Goal: Transaction & Acquisition: Purchase product/service

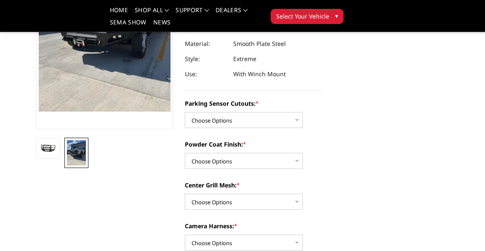
scroll to position [145, 0]
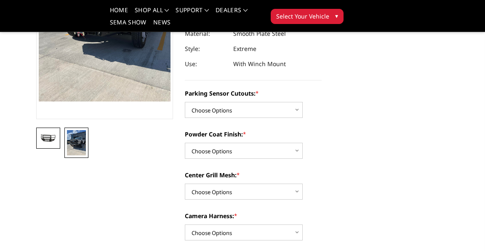
click at [58, 141] on img at bounding box center [48, 138] width 19 height 9
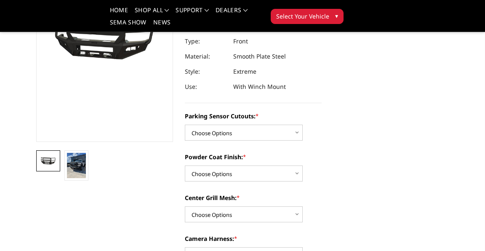
scroll to position [124, 0]
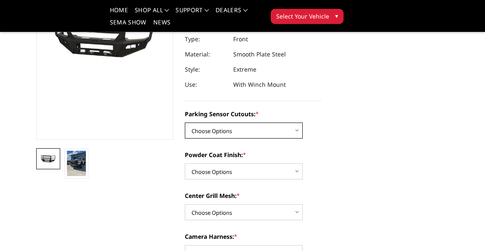
select select "2420"
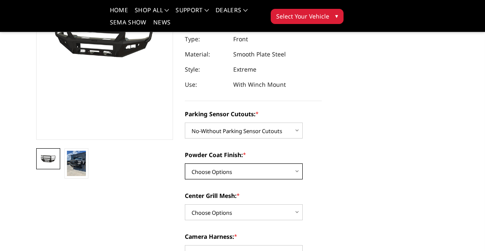
select select "2423"
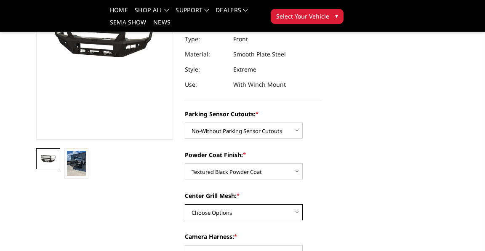
select select "2424"
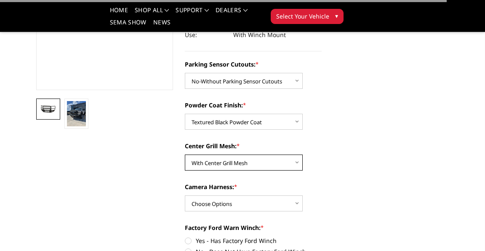
scroll to position [179, 0]
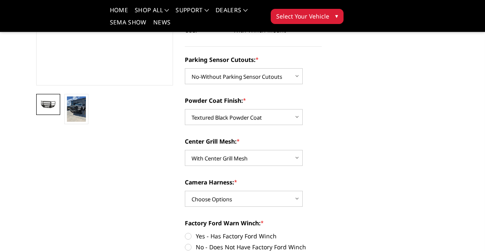
click at [322, 195] on div "Camera Harness: * Choose Options WITH Camera Harness WITHOUT Camera Harness" at bounding box center [253, 192] width 137 height 29
select select "2426"
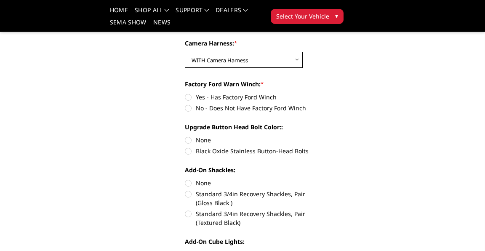
scroll to position [319, 0]
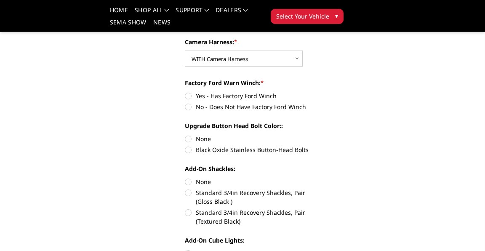
click at [251, 111] on label "No - Does Not Have Factory Ford Winch" at bounding box center [253, 106] width 137 height 9
click at [322, 92] on input "No - Does Not Have Factory Ford Winch" at bounding box center [322, 91] width 0 height 0
radio input "true"
click at [252, 142] on label "None" at bounding box center [253, 138] width 137 height 9
click at [185, 135] on input "None" at bounding box center [185, 134] width 0 height 0
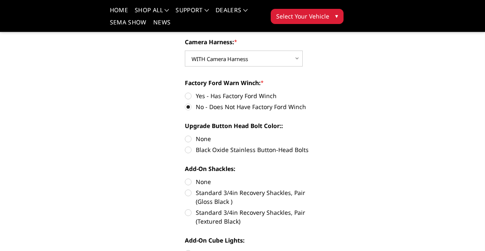
radio input "true"
click at [249, 154] on label "Black Oxide Stainless Button-Head Bolts" at bounding box center [253, 149] width 137 height 9
click at [322, 135] on input "Black Oxide Stainless Button-Head Bolts" at bounding box center [322, 134] width 0 height 0
radio input "true"
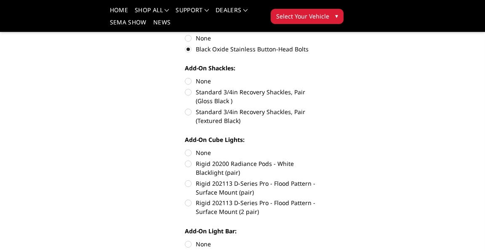
scroll to position [419, 0]
click at [251, 115] on label "Standard 3/4in Recovery Shackles, Pair (Textured Black)" at bounding box center [253, 116] width 137 height 18
click at [322, 88] on input "Standard 3/4in Recovery Shackles, Pair (Textured Black)" at bounding box center [322, 88] width 0 height 0
radio input "true"
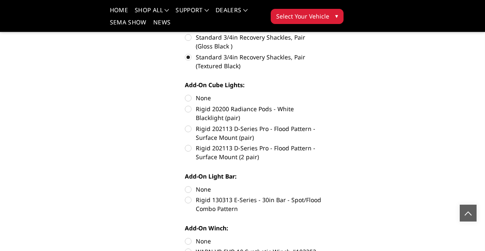
scroll to position [474, 0]
click at [251, 102] on label "None" at bounding box center [253, 98] width 137 height 9
click at [185, 94] on input "None" at bounding box center [185, 94] width 0 height 0
radio input "true"
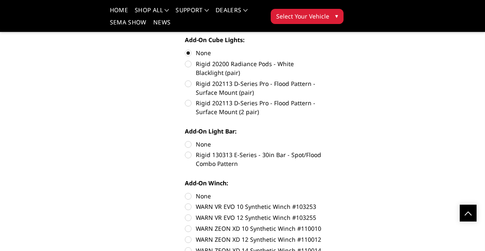
scroll to position [535, 0]
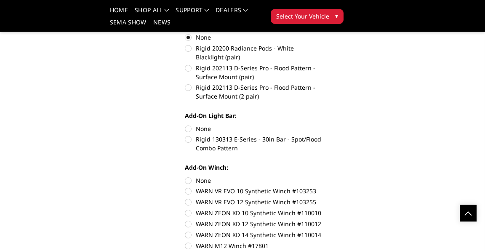
click at [250, 131] on label "None" at bounding box center [253, 128] width 137 height 9
click at [185, 125] on input "None" at bounding box center [185, 124] width 0 height 0
radio input "true"
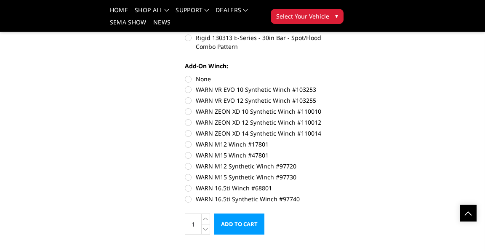
scroll to position [640, 0]
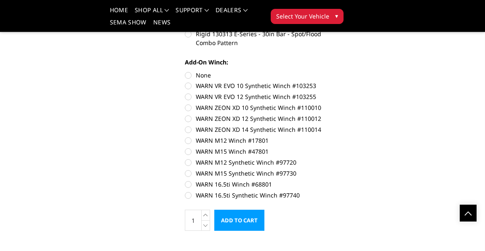
click at [251, 121] on label "WARN ZEON XD 12 Synthetic Winch #110012" at bounding box center [253, 118] width 137 height 9
click at [322, 104] on input "WARN ZEON XD 12 Synthetic Winch #110012" at bounding box center [322, 103] width 0 height 0
radio input "true"
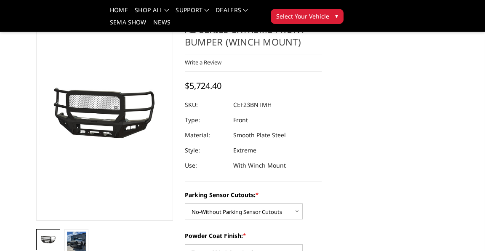
scroll to position [52, 0]
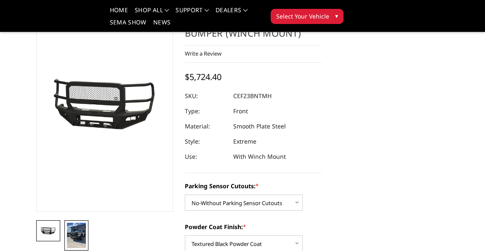
click at [86, 233] on img at bounding box center [76, 235] width 19 height 25
